Goal: Task Accomplishment & Management: Manage account settings

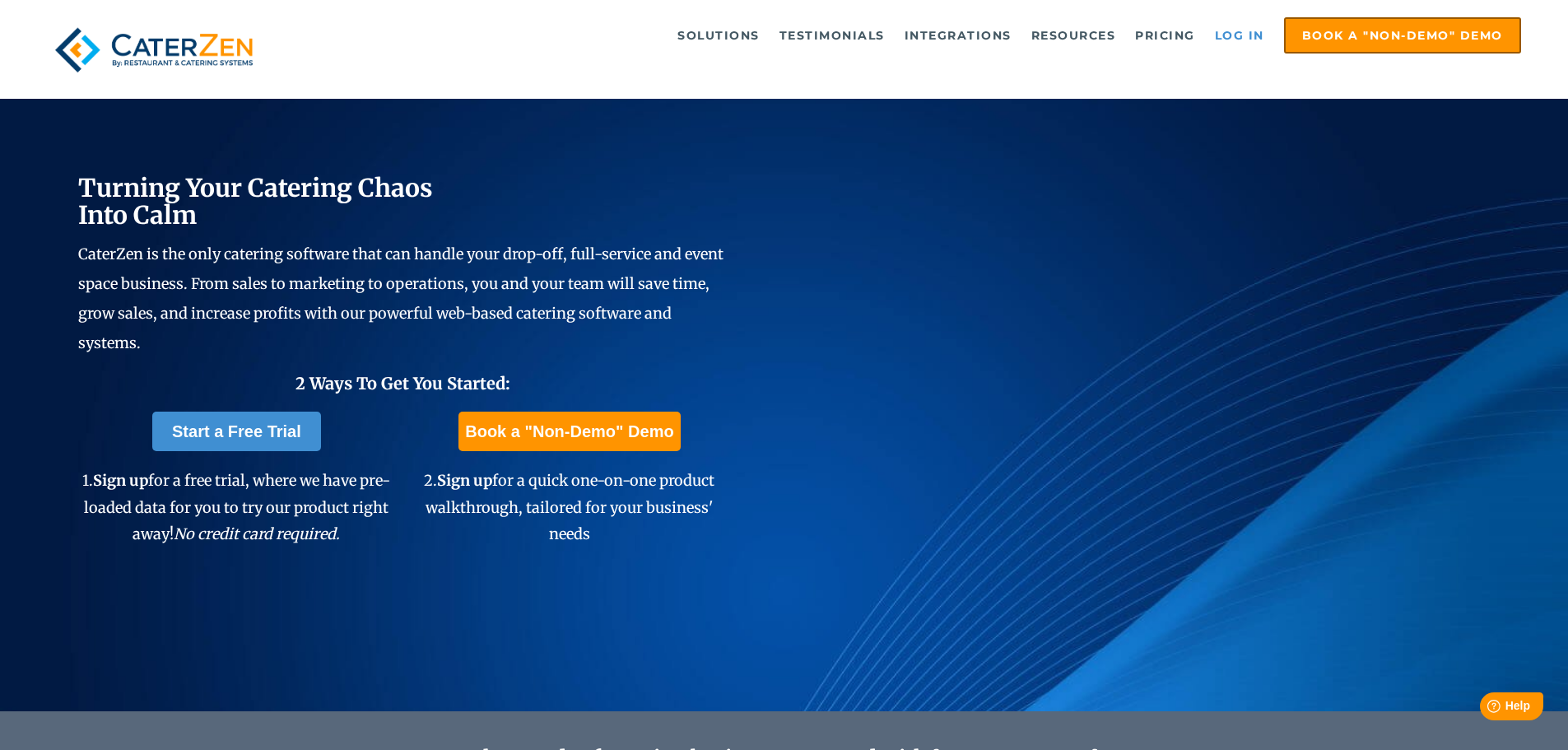
click at [1235, 40] on link "Log in" at bounding box center [1239, 35] width 66 height 33
click at [1234, 29] on link "Log in" at bounding box center [1239, 35] width 66 height 33
